Goal: Check status: Check status

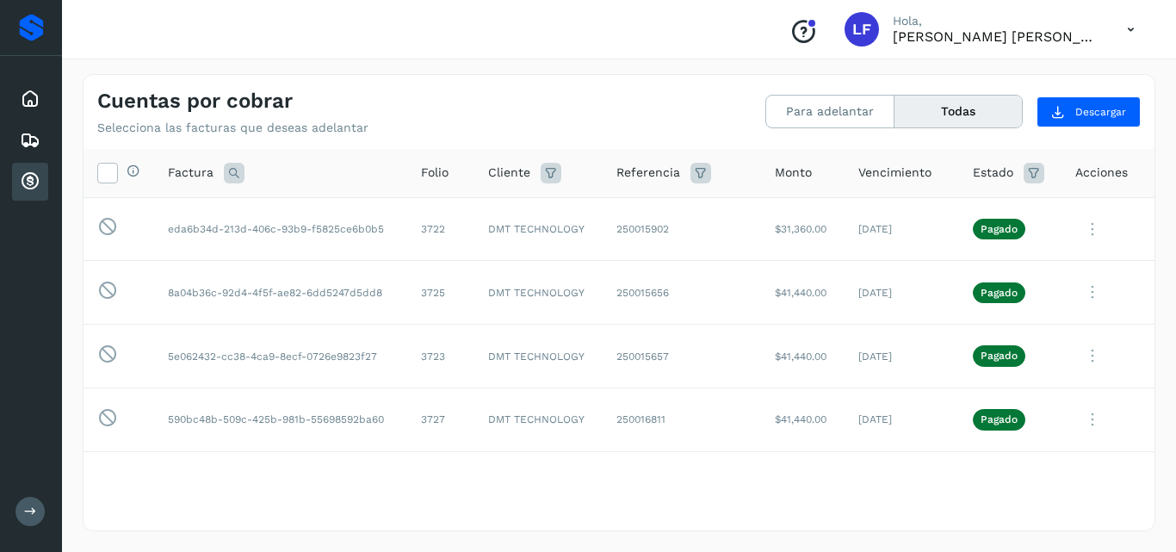
click at [976, 115] on button "Todas" at bounding box center [958, 112] width 127 height 32
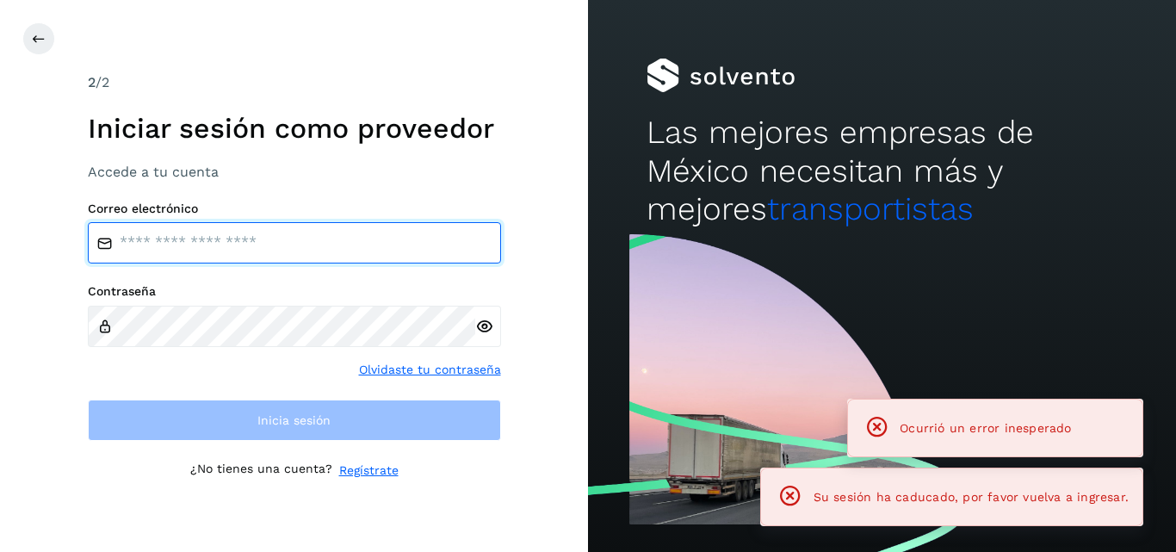
click at [287, 232] on input "email" at bounding box center [294, 242] width 413 height 41
type input "**********"
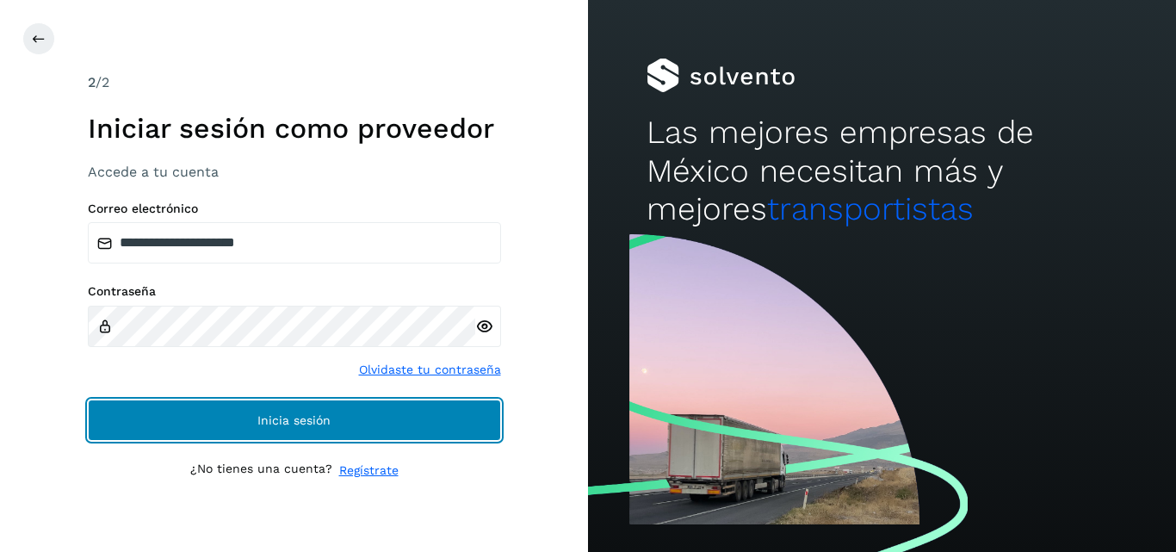
click at [88, 399] on button "Inicia sesión" at bounding box center [294, 419] width 413 height 41
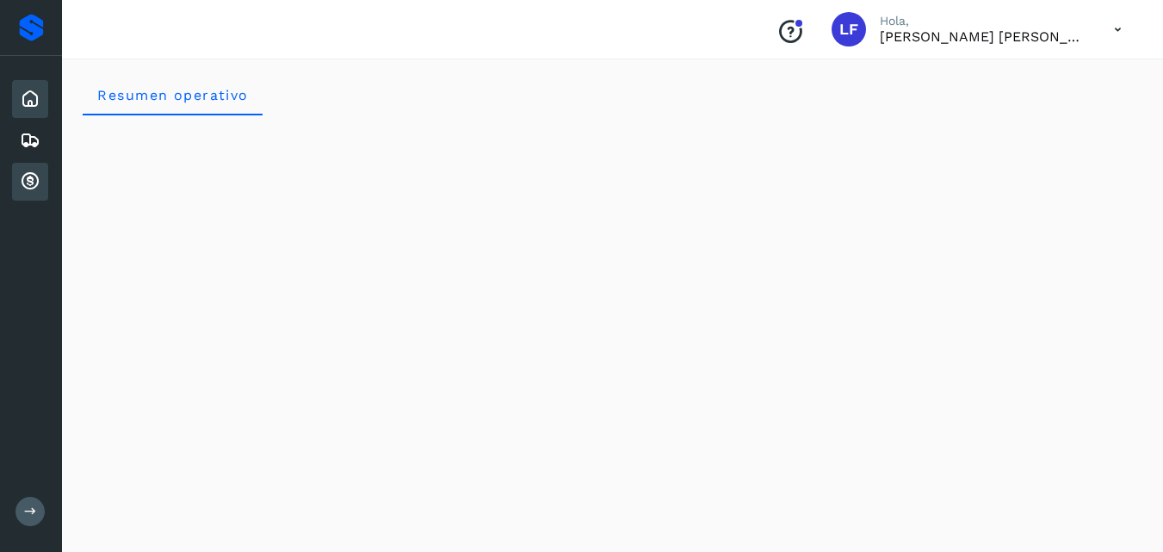
click at [24, 185] on icon at bounding box center [30, 181] width 21 height 21
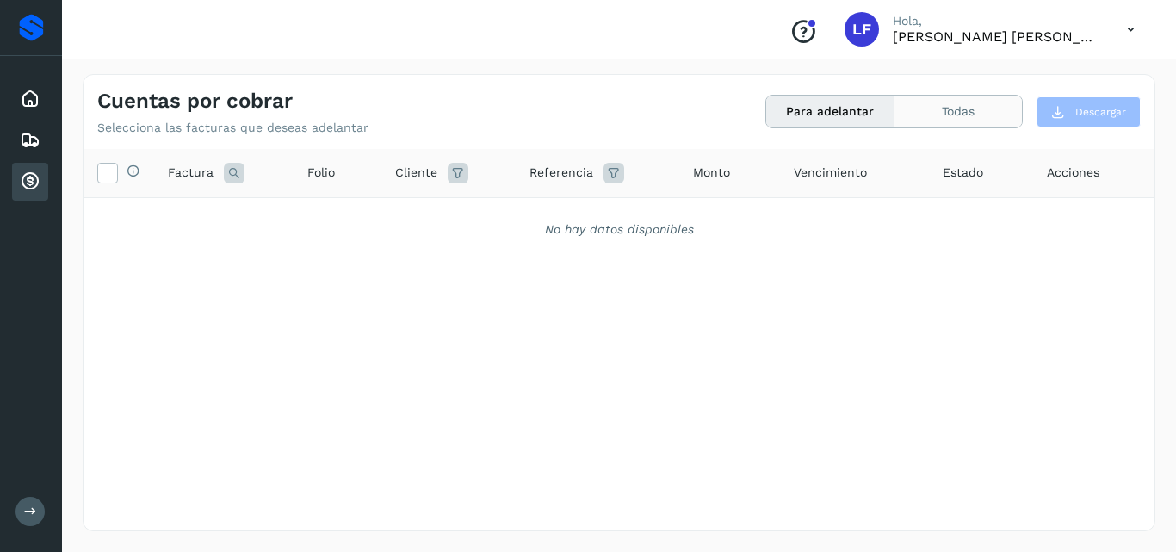
click at [949, 117] on button "Todas" at bounding box center [958, 112] width 127 height 32
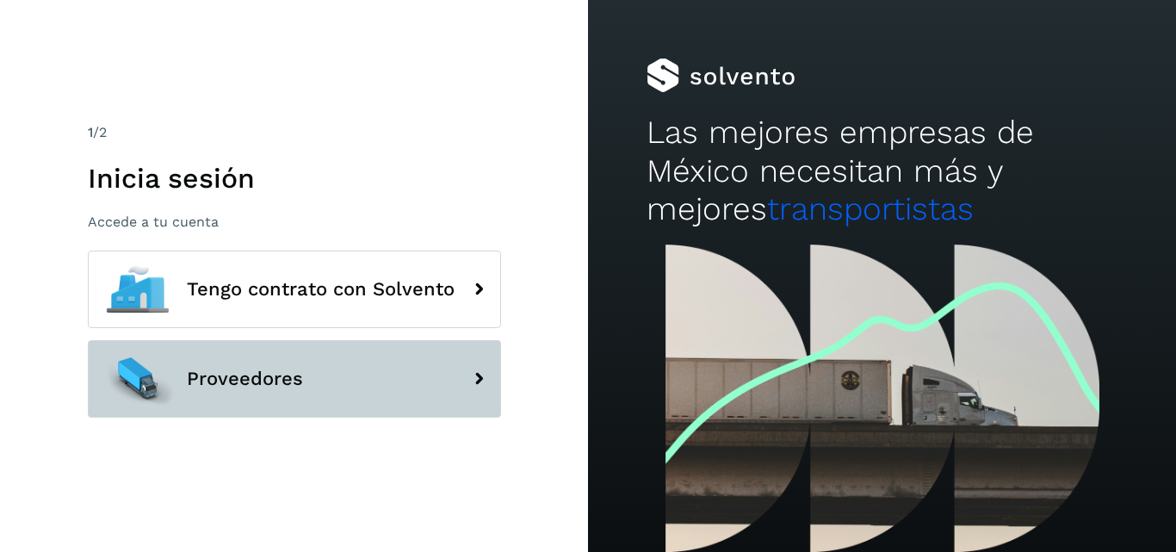
click at [280, 363] on button "Proveedores" at bounding box center [294, 378] width 413 height 77
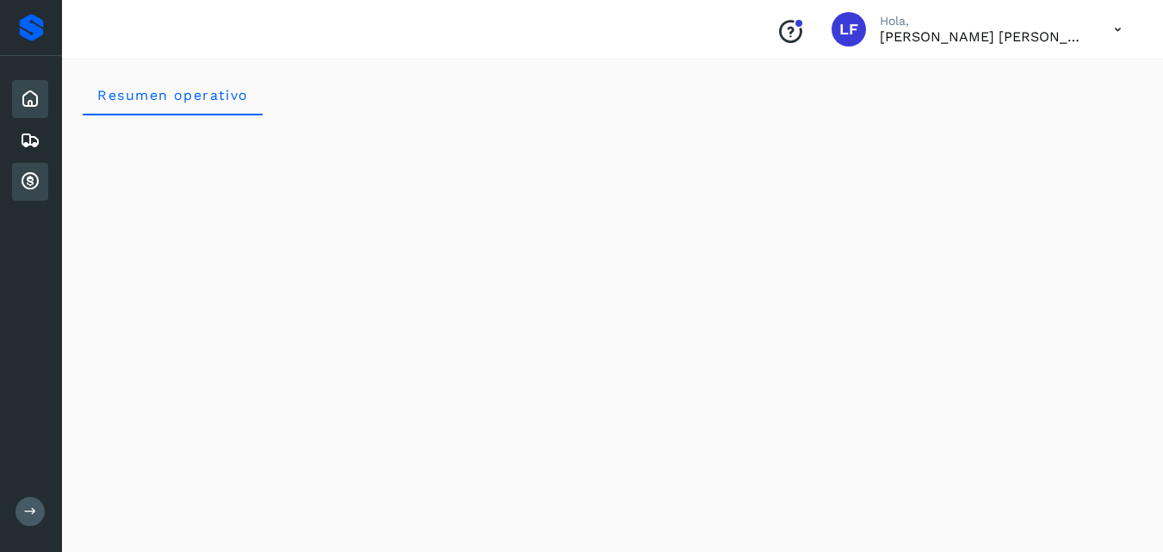
click at [15, 183] on div "Cuentas por cobrar" at bounding box center [30, 182] width 36 height 38
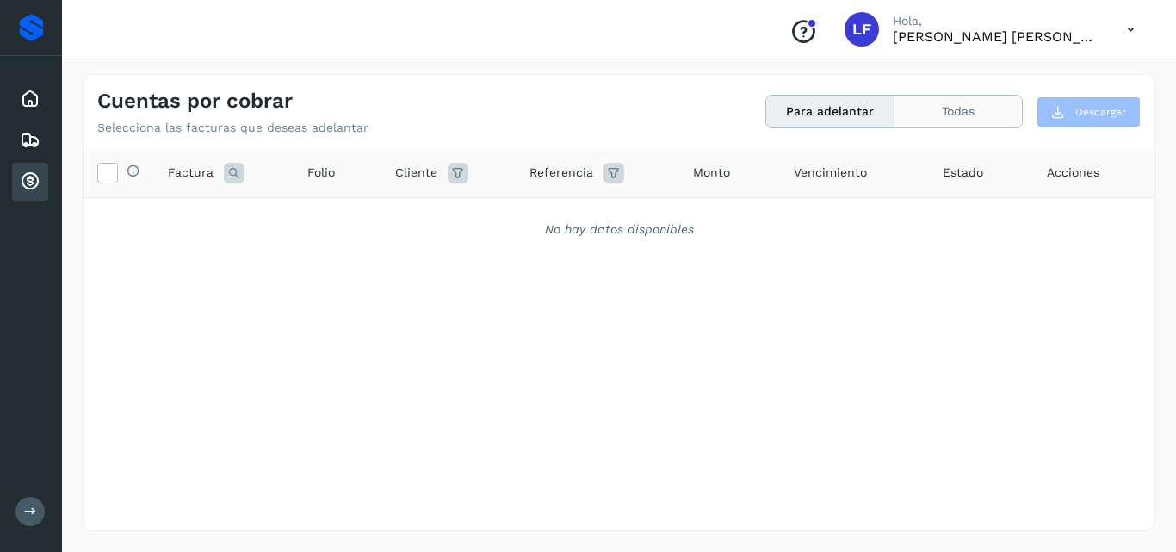
click at [924, 108] on button "Todas" at bounding box center [958, 112] width 127 height 32
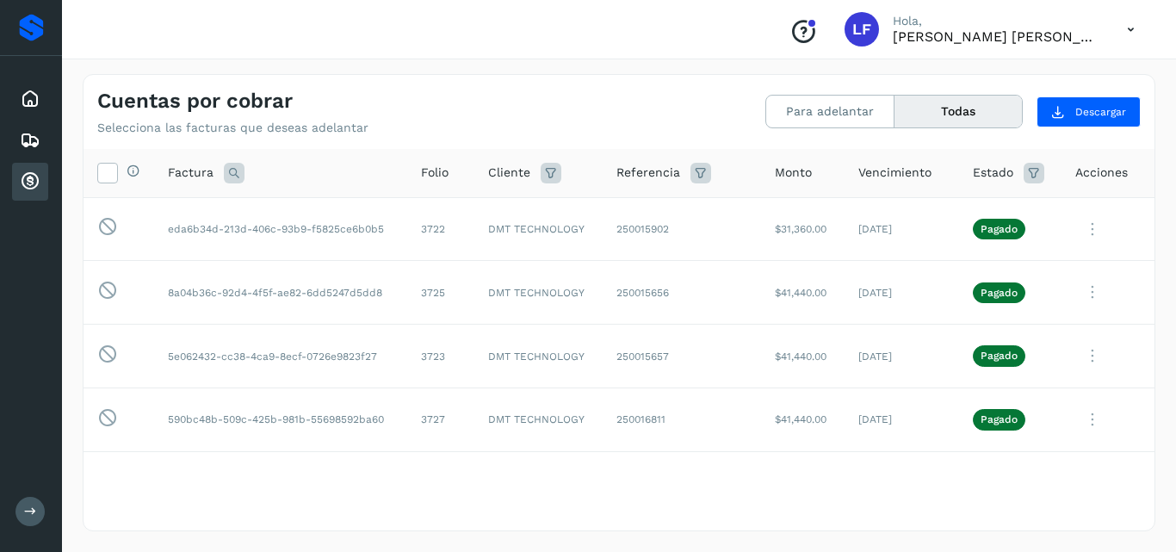
click at [958, 113] on button "Todas" at bounding box center [958, 112] width 127 height 32
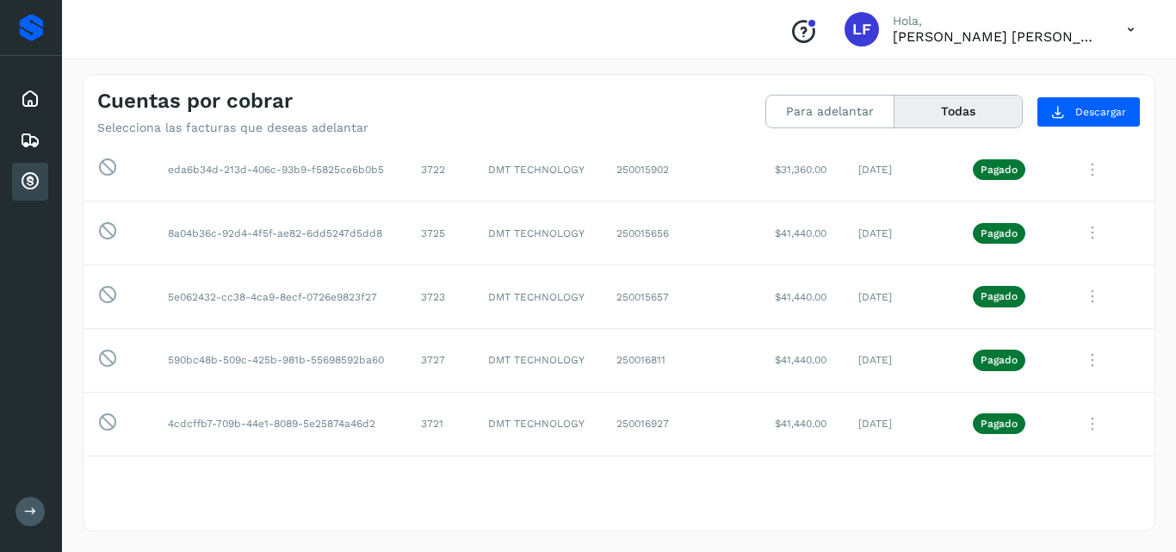
scroll to position [59, 0]
